Goal: Task Accomplishment & Management: Manage account settings

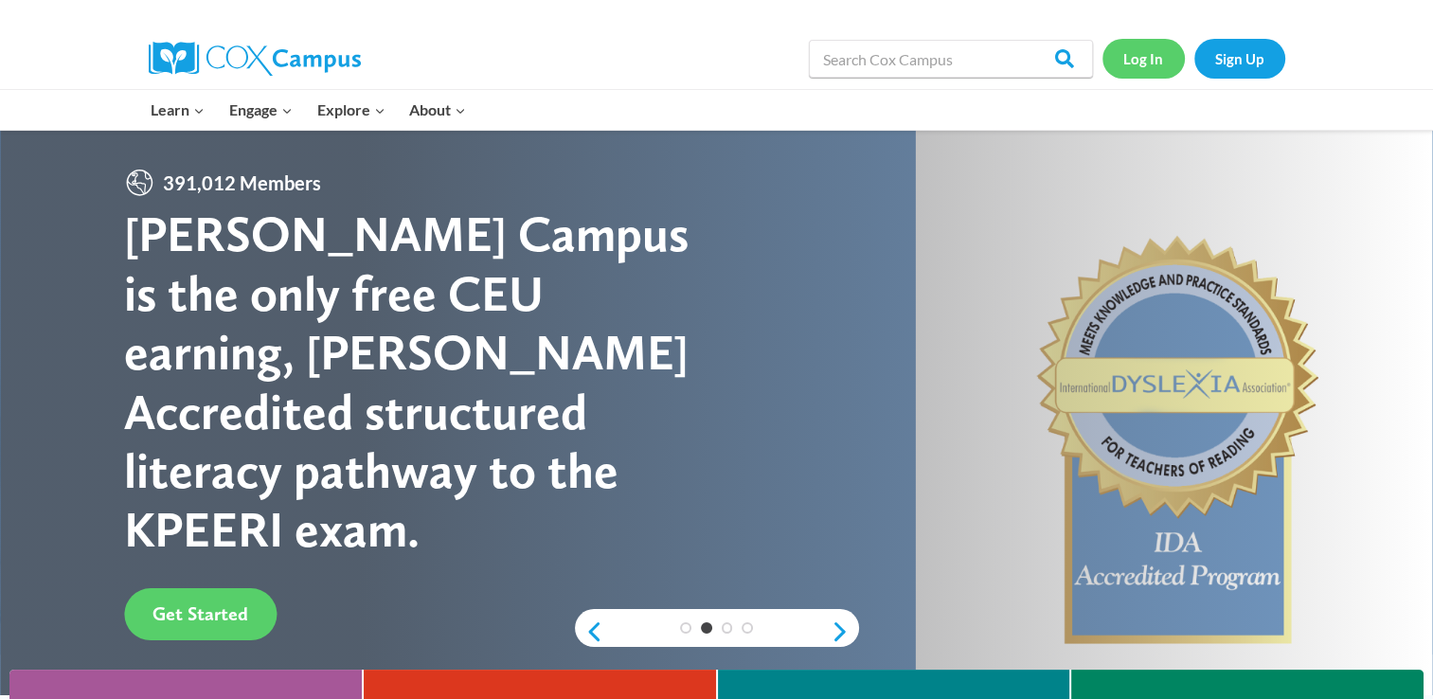
click at [1143, 63] on link "Log In" at bounding box center [1144, 58] width 82 height 39
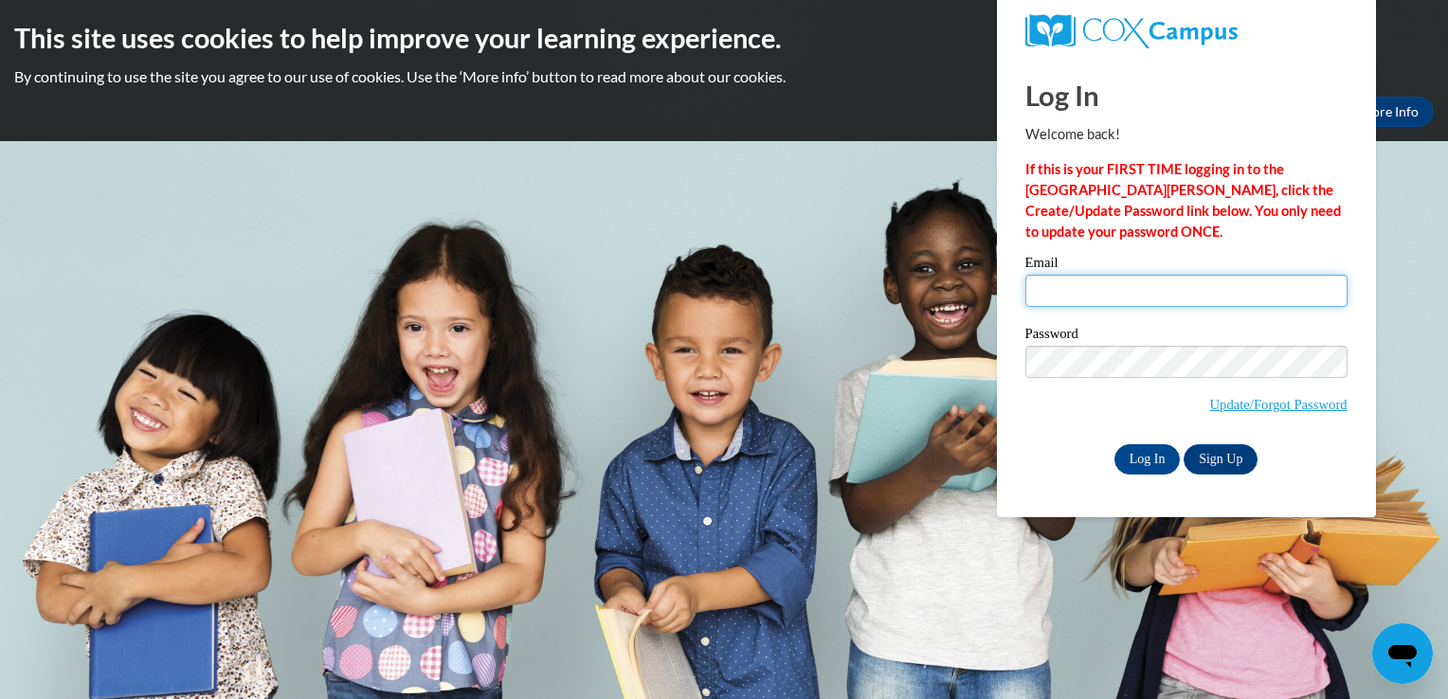
click at [1062, 294] on input "Email" at bounding box center [1186, 291] width 322 height 32
type input "[EMAIL_ADDRESS][DOMAIN_NAME]"
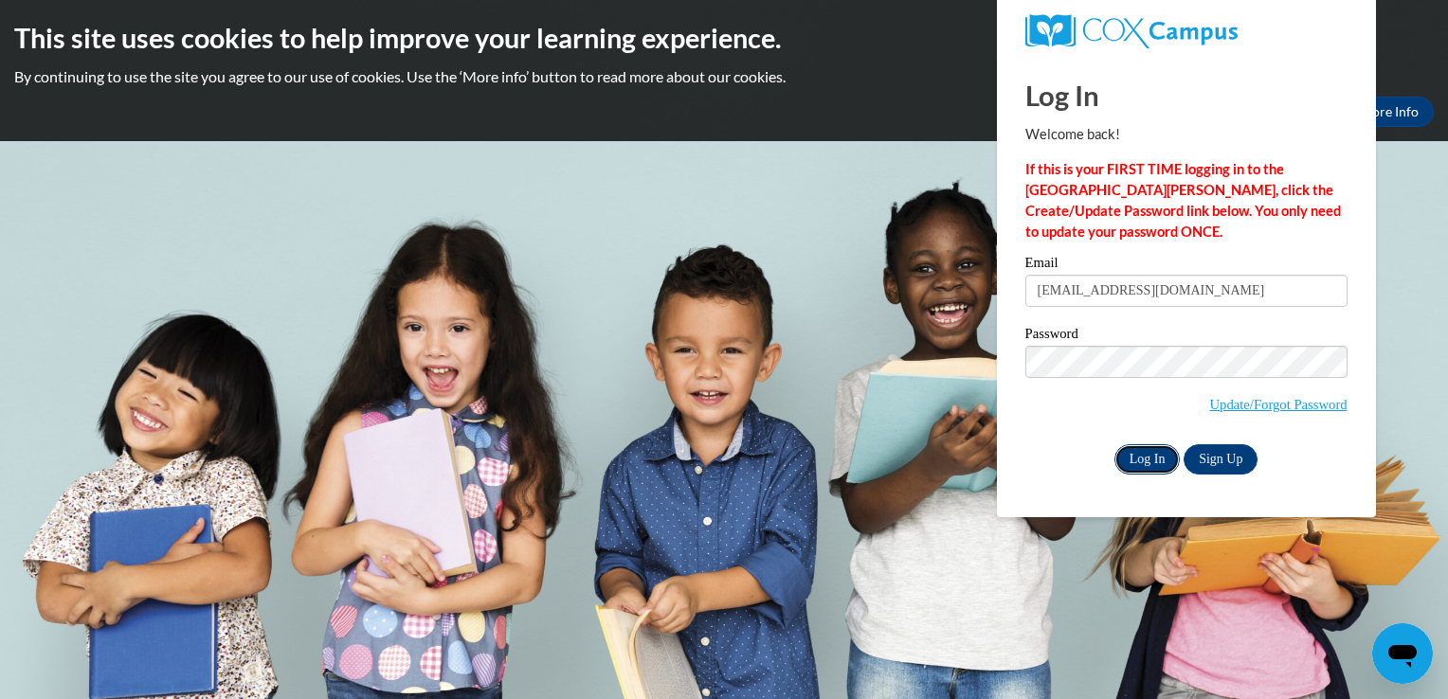
click at [1156, 473] on input "Log In" at bounding box center [1147, 459] width 66 height 30
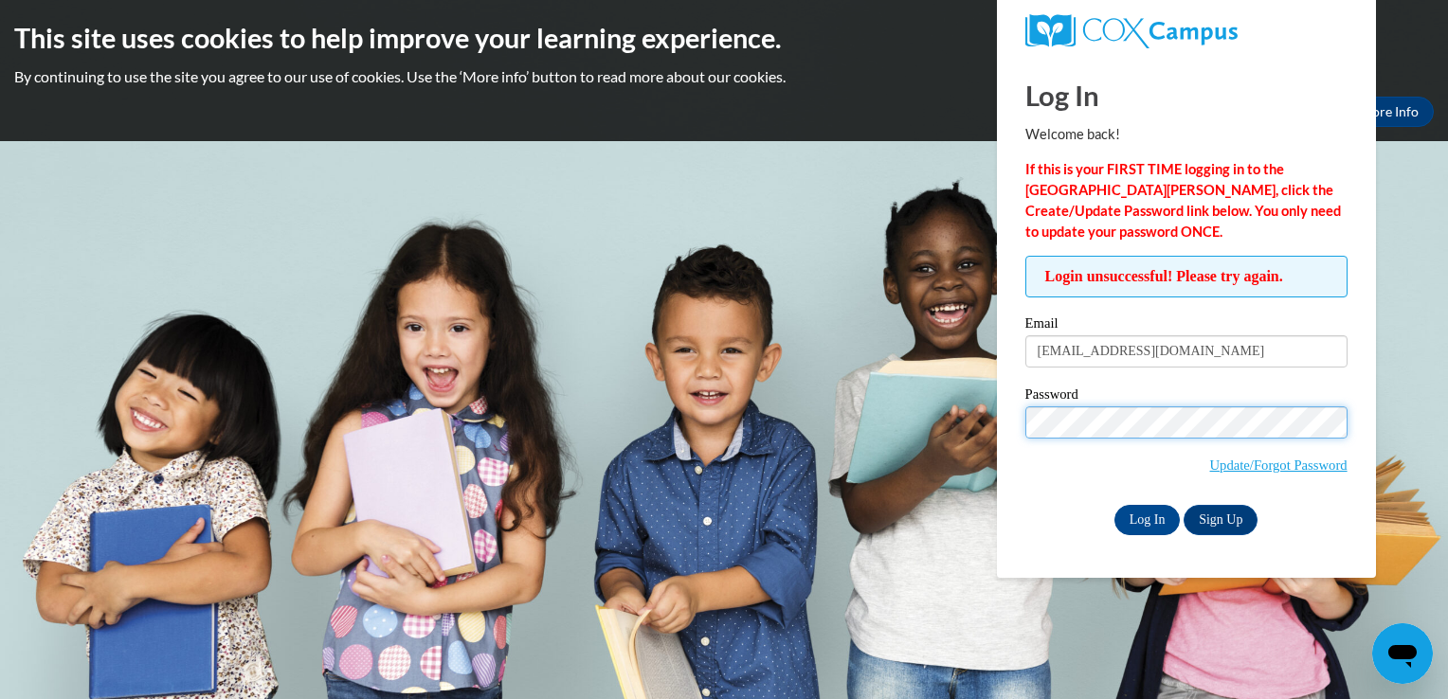
click at [1114, 505] on input "Log In" at bounding box center [1147, 520] width 66 height 30
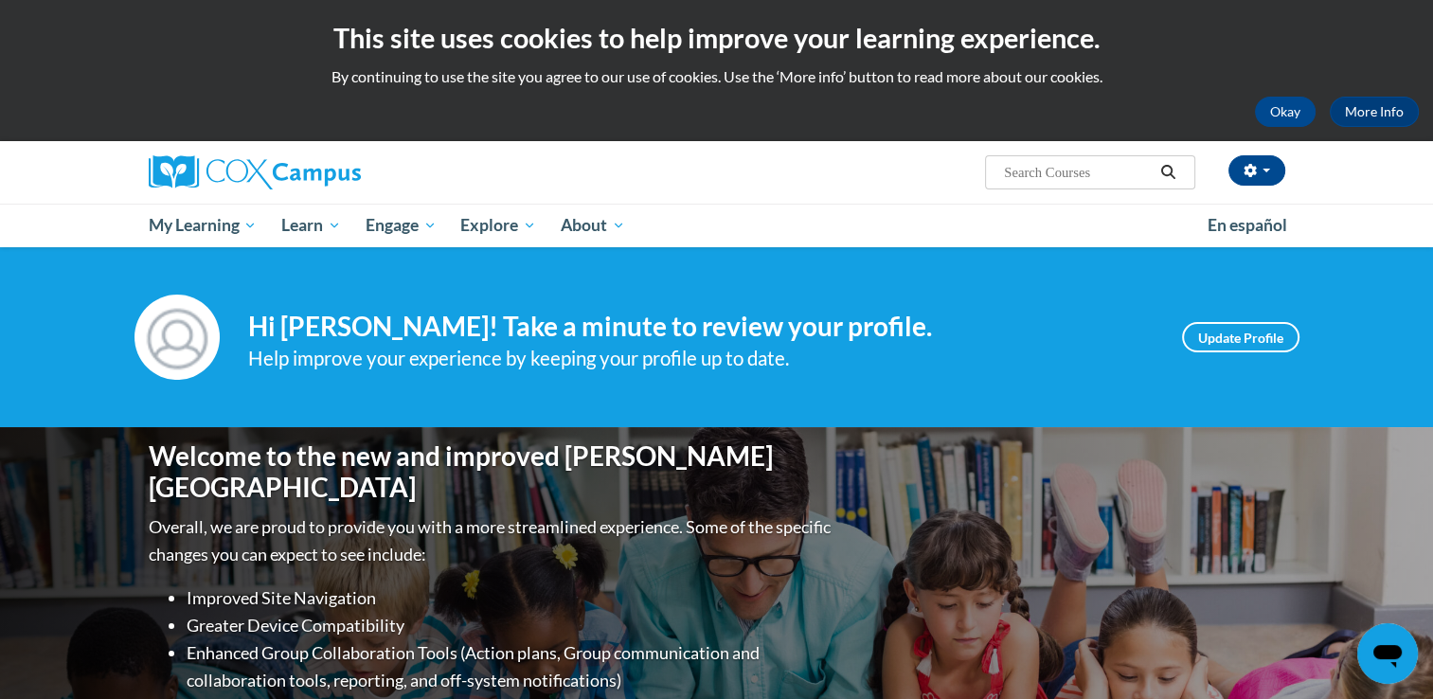
click at [1046, 215] on ul "My Learning My Learning My Course Progress Certificates My Action Plans Group D…" at bounding box center [665, 226] width 1059 height 44
